Goal: Register for event/course

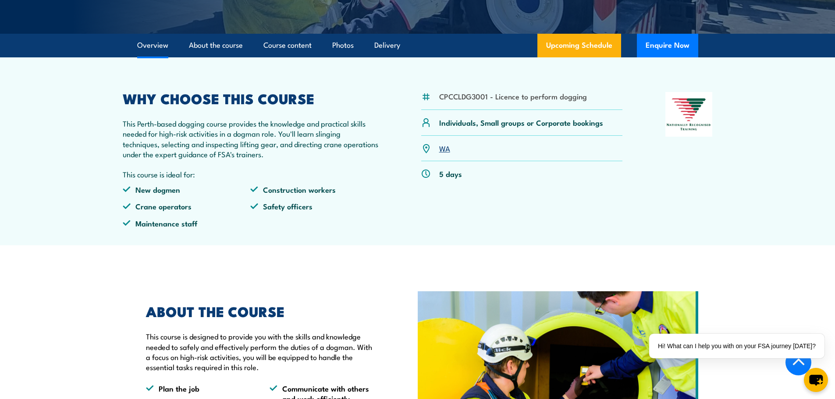
scroll to position [219, 0]
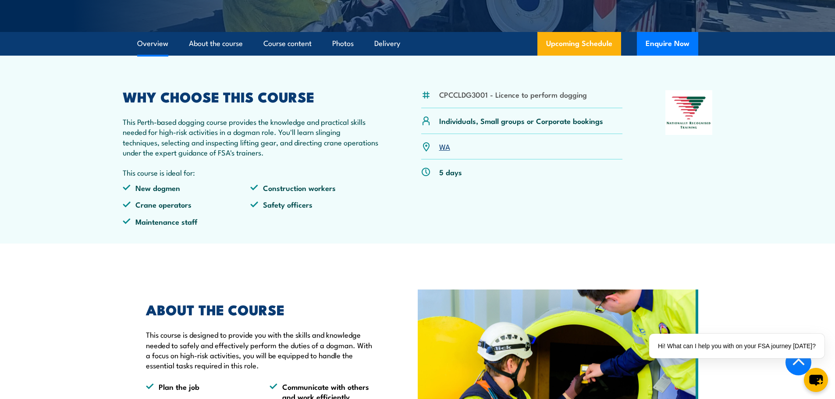
click at [441, 152] on link "WA" at bounding box center [444, 146] width 11 height 11
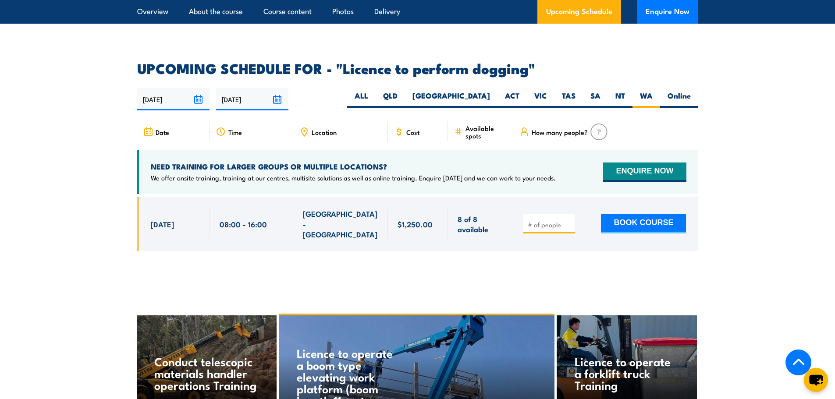
scroll to position [1204, 0]
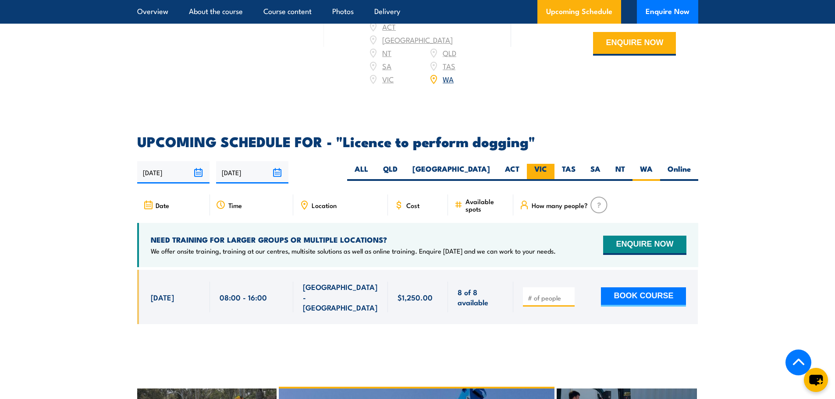
click at [544, 167] on label "VIC" at bounding box center [541, 172] width 28 height 17
click at [547, 167] on input "VIC" at bounding box center [550, 167] width 6 height 6
radio input "true"
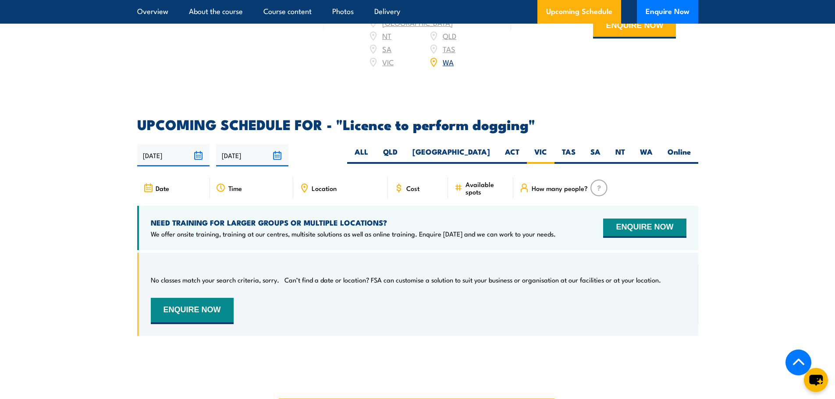
scroll to position [1204, 0]
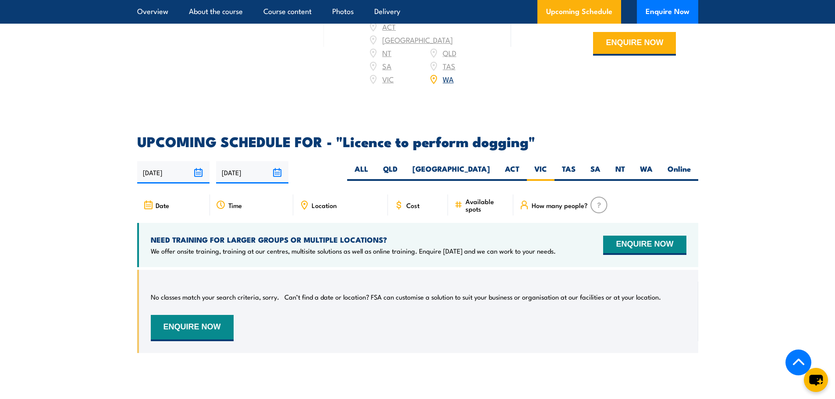
click at [199, 170] on input "[DATE]" at bounding box center [173, 172] width 72 height 22
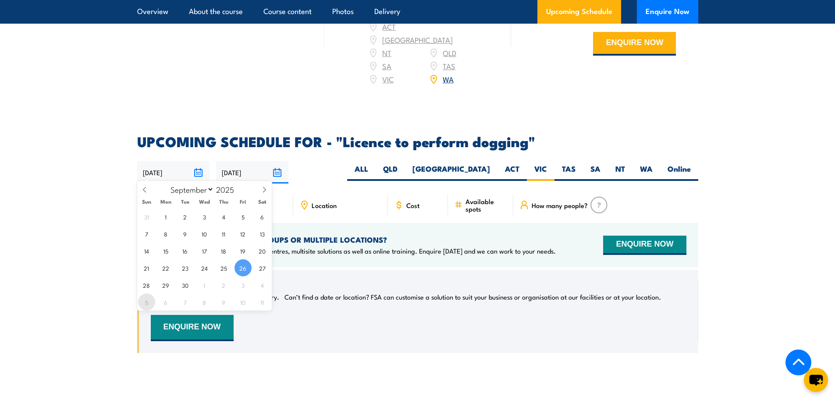
click at [149, 303] on span "5" at bounding box center [146, 302] width 17 height 17
type input "05/10/2025"
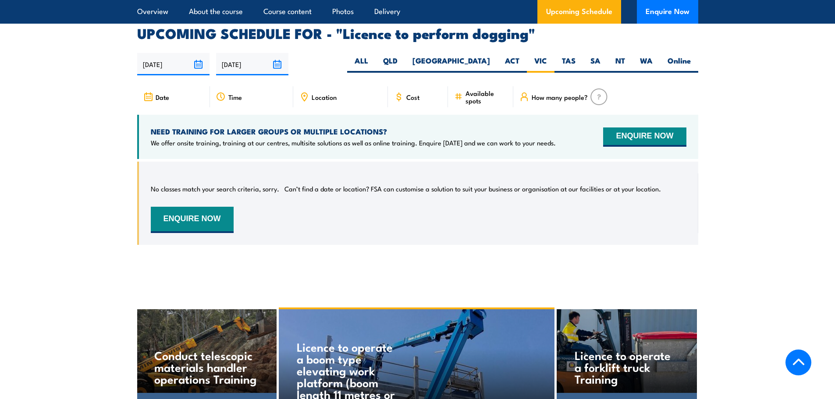
scroll to position [1291, 0]
